Goal: Navigation & Orientation: Find specific page/section

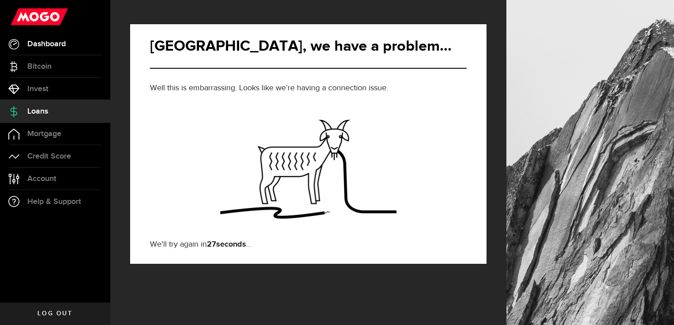
click at [44, 42] on span "Dashboard" at bounding box center [46, 44] width 38 height 8
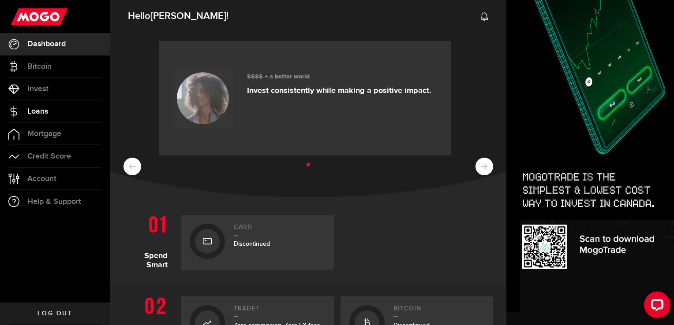
click at [23, 110] on link "Loans" at bounding box center [55, 112] width 110 height 22
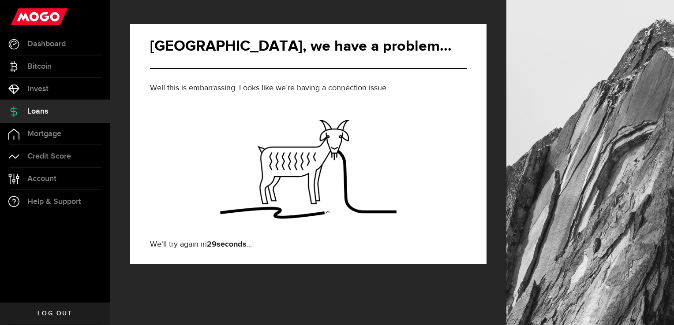
click at [58, 314] on span "Log out" at bounding box center [54, 314] width 35 height 6
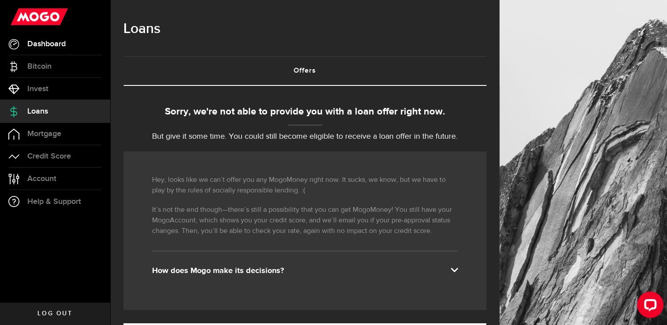
click at [42, 48] on span "Dashboard" at bounding box center [46, 44] width 38 height 8
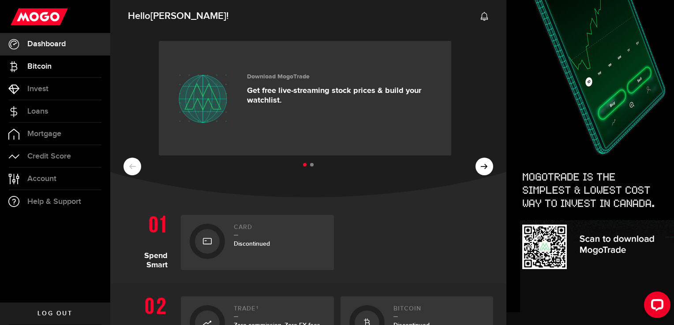
click at [34, 71] on span "Bitcoin" at bounding box center [39, 67] width 24 height 8
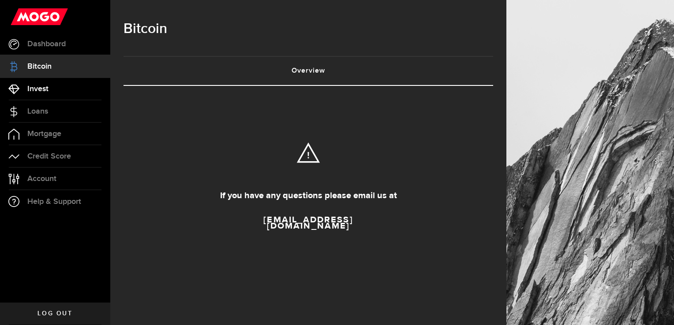
click at [35, 89] on span "Invest" at bounding box center [37, 89] width 21 height 8
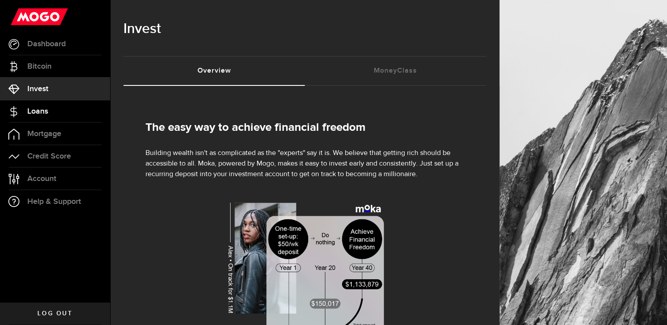
click at [37, 120] on link "Loans" at bounding box center [55, 112] width 110 height 22
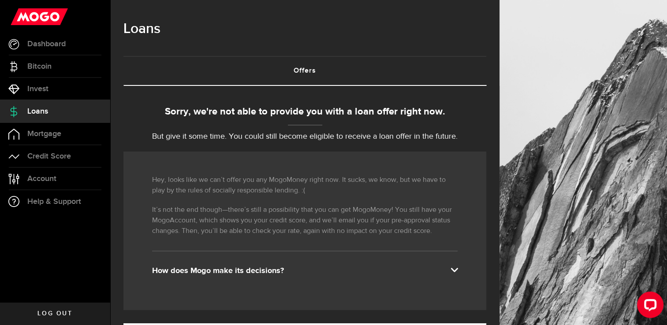
click at [33, 139] on link "Mortgage" at bounding box center [55, 134] width 110 height 22
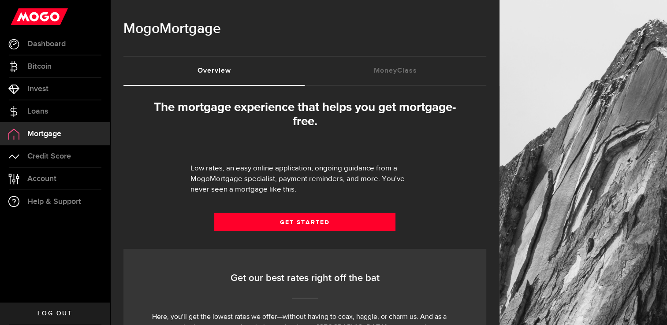
select select "3knYdhfXw4iYoq2m0WGQES"
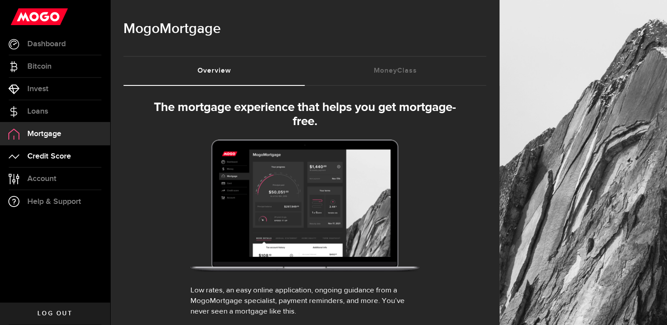
click at [32, 163] on link "Credit Score" at bounding box center [55, 156] width 110 height 22
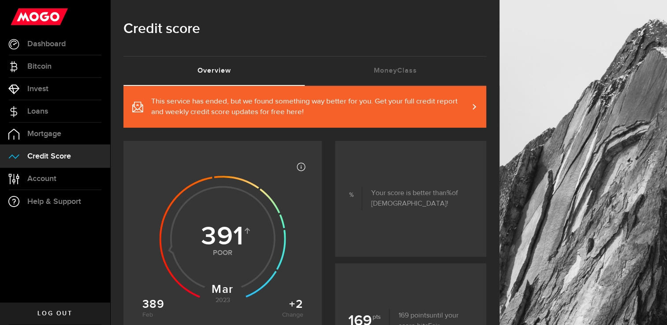
click at [42, 313] on span "Log out" at bounding box center [54, 314] width 35 height 6
